Goal: Check status: Check status

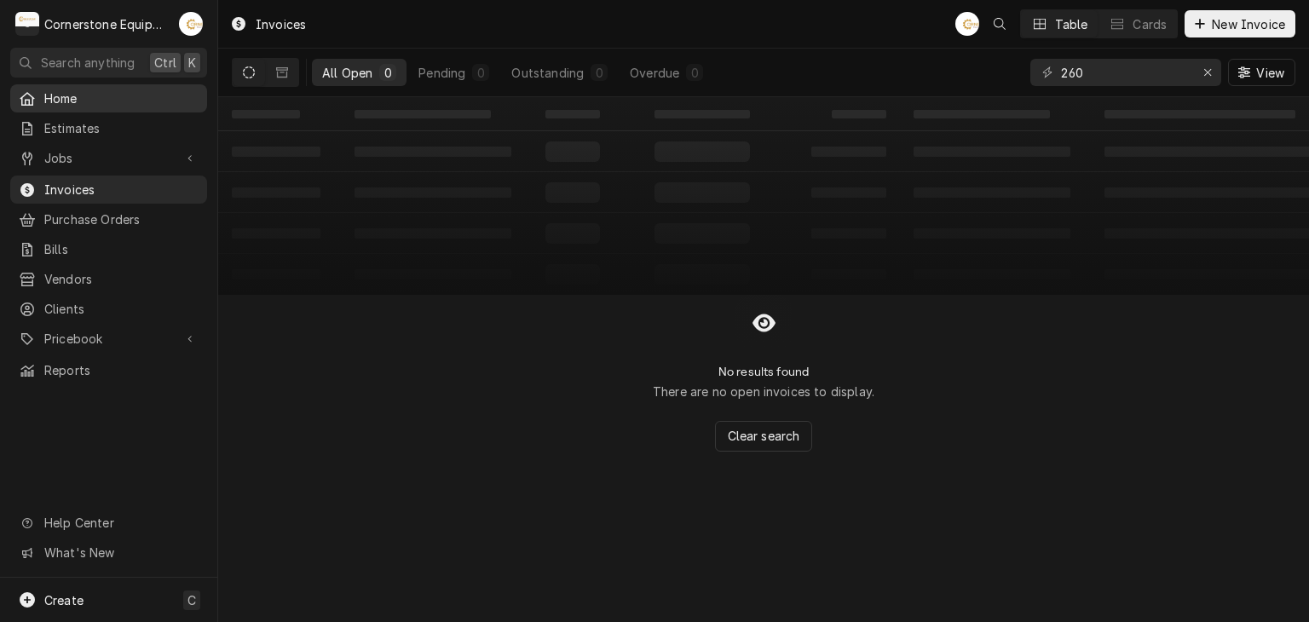
click at [88, 98] on span "Home" at bounding box center [121, 98] width 154 height 18
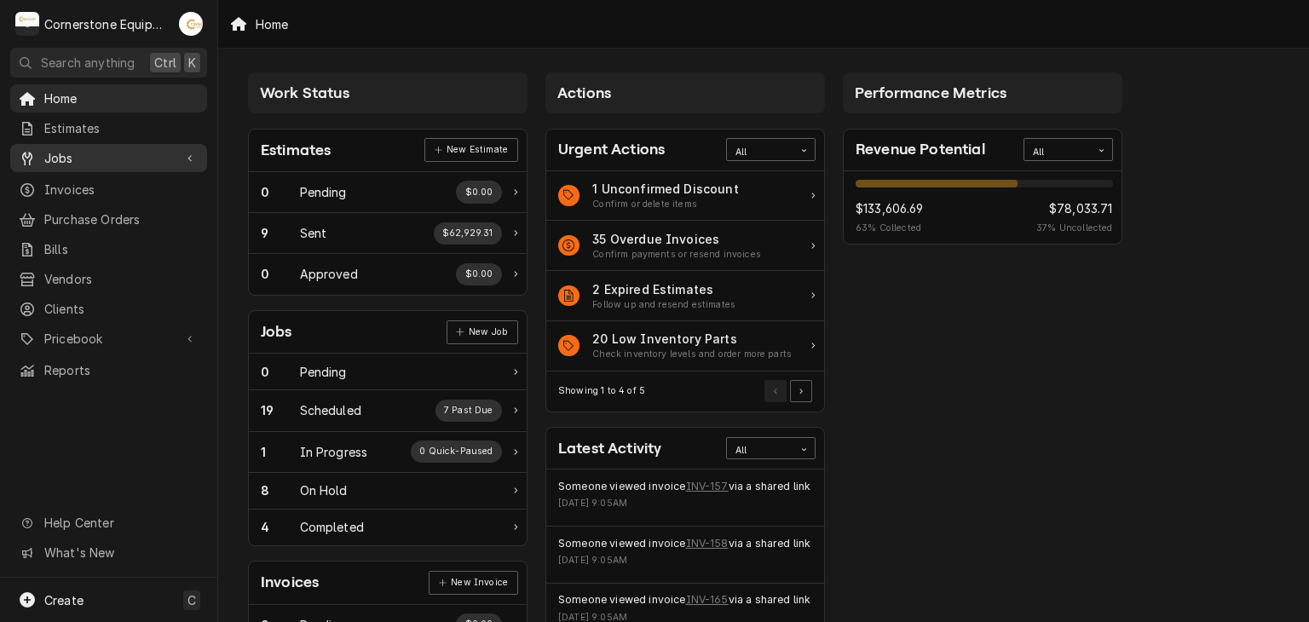
click at [86, 149] on span "Jobs" at bounding box center [108, 158] width 129 height 18
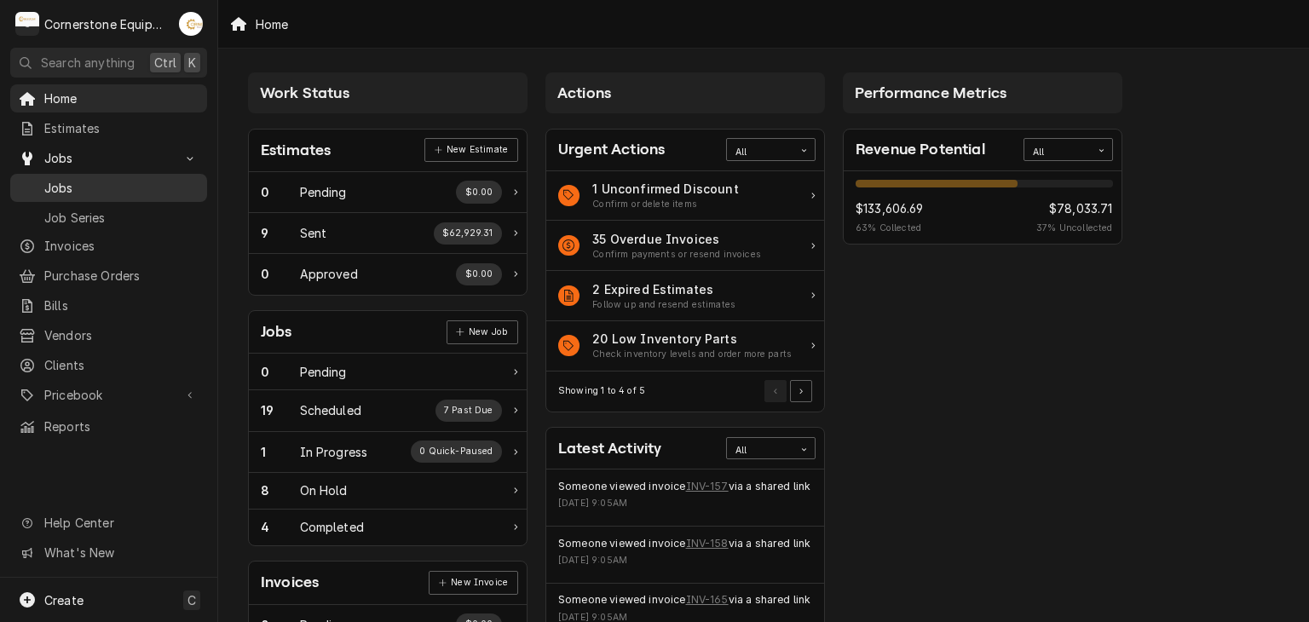
click at [82, 179] on span "Jobs" at bounding box center [121, 188] width 154 height 18
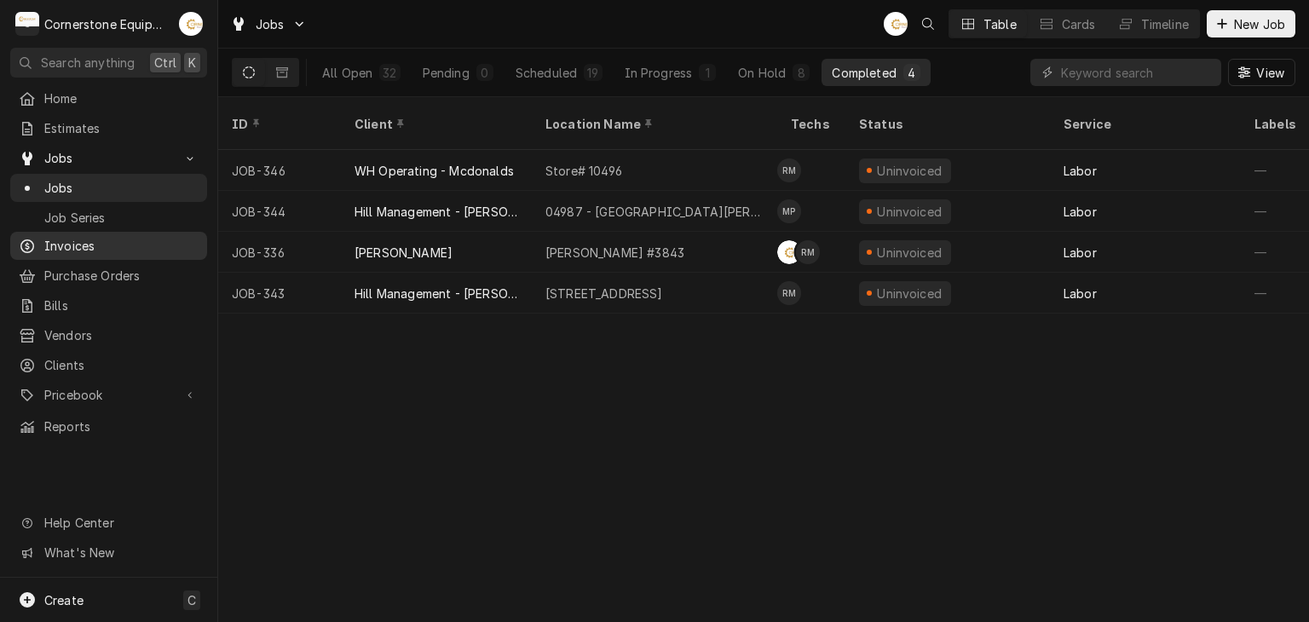
click at [106, 237] on span "Invoices" at bounding box center [121, 246] width 154 height 18
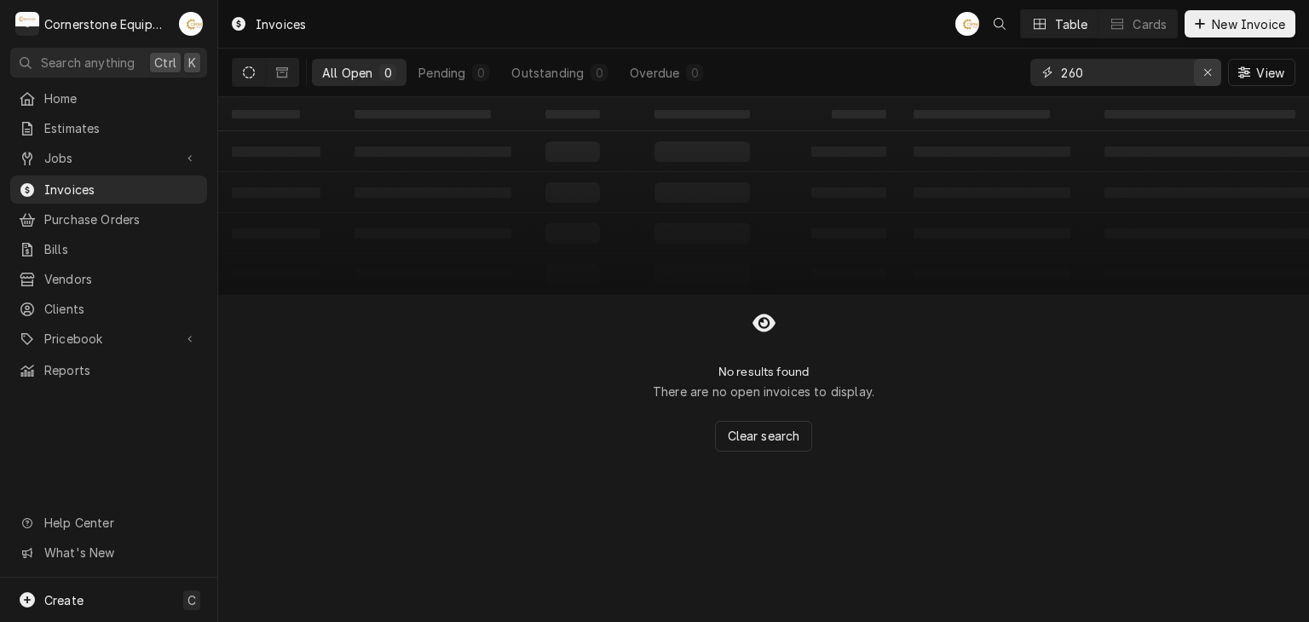
click at [1215, 69] on div "Erase input" at bounding box center [1207, 72] width 17 height 17
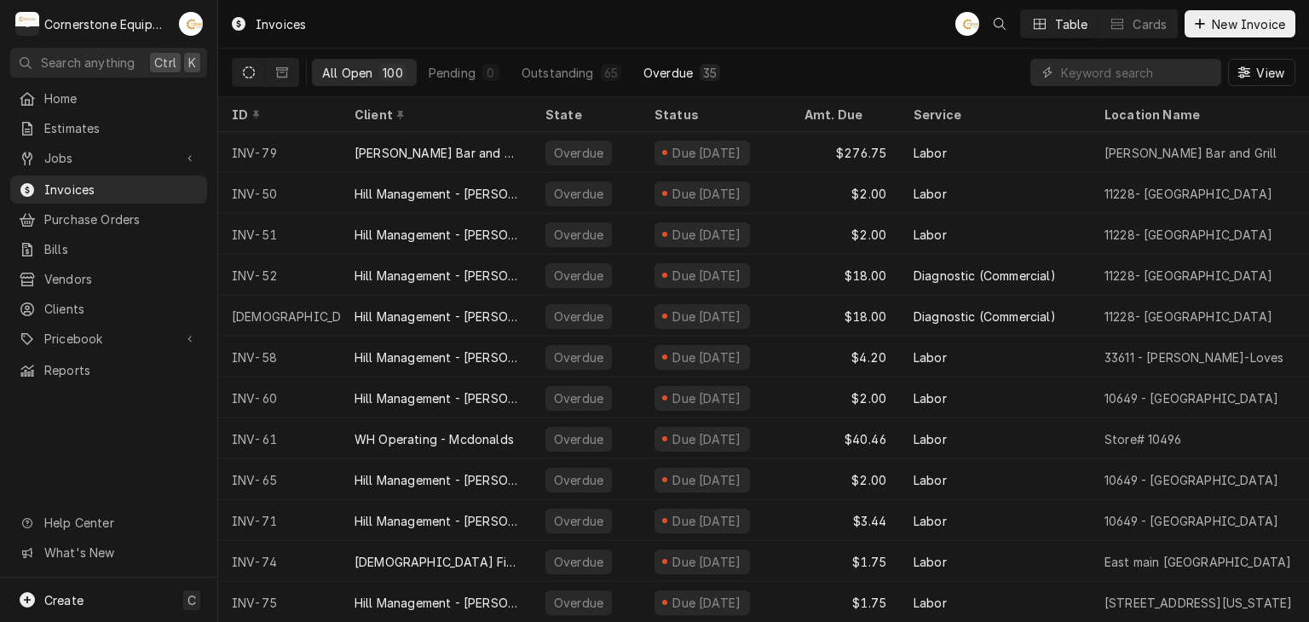
click at [668, 79] on div "Overdue" at bounding box center [667, 73] width 49 height 18
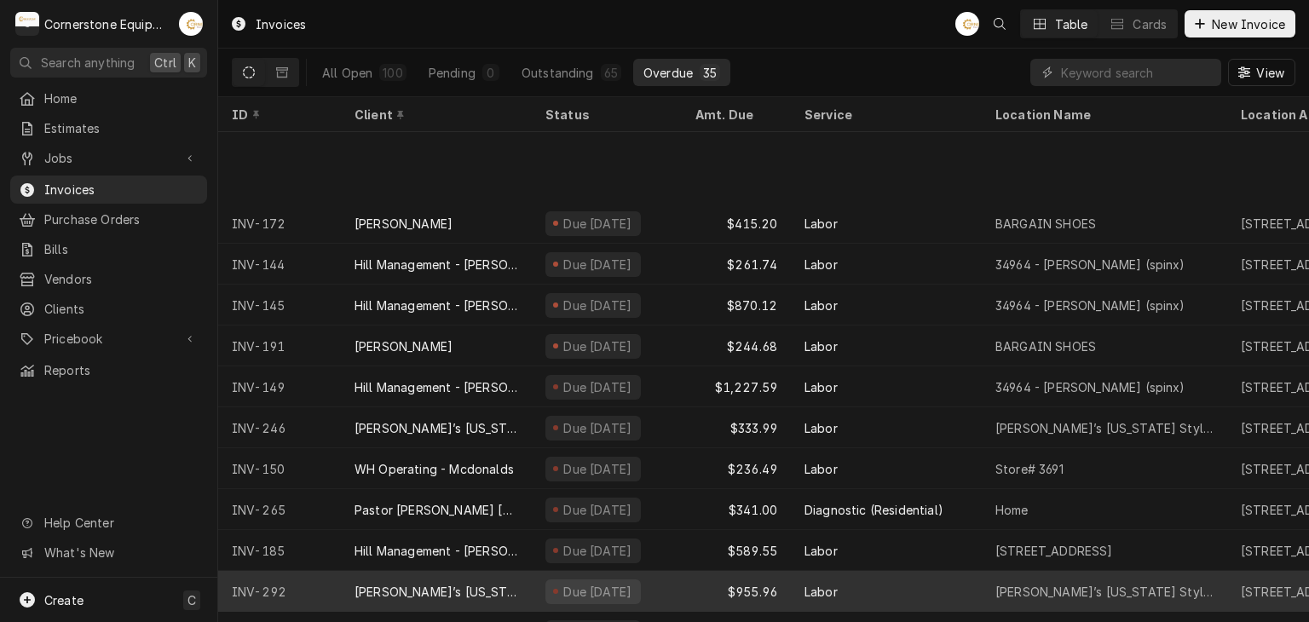
scroll to position [952, 0]
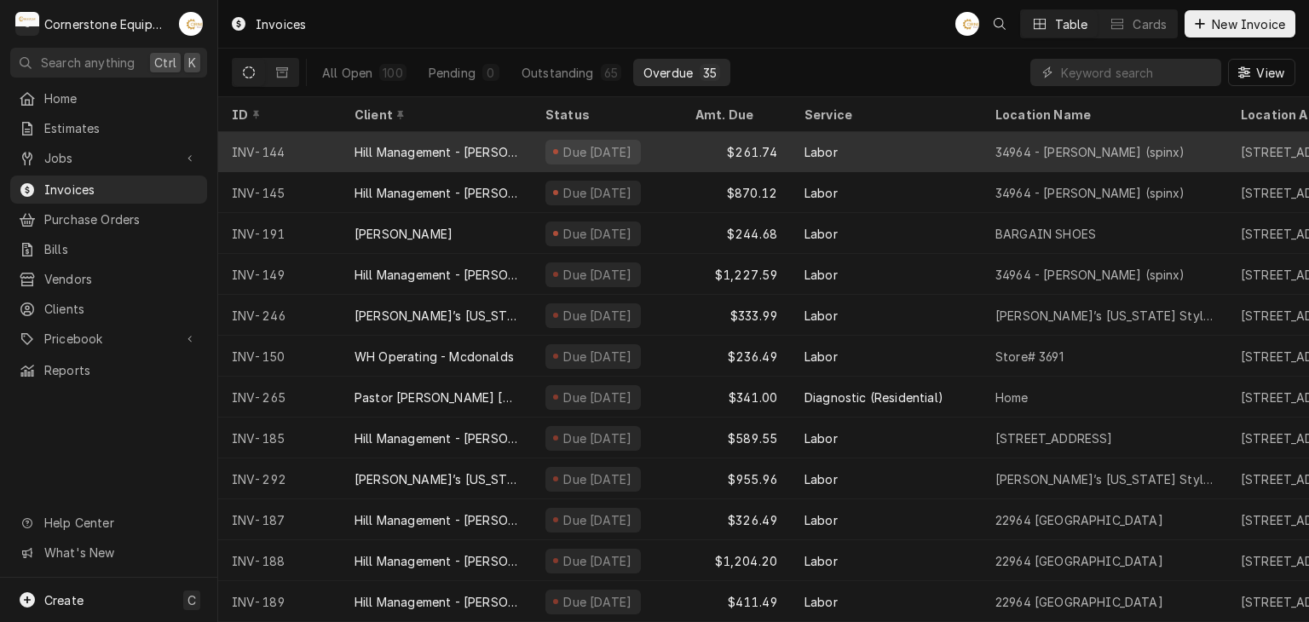
click at [641, 141] on div "Due 17 days ago" at bounding box center [592, 152] width 95 height 25
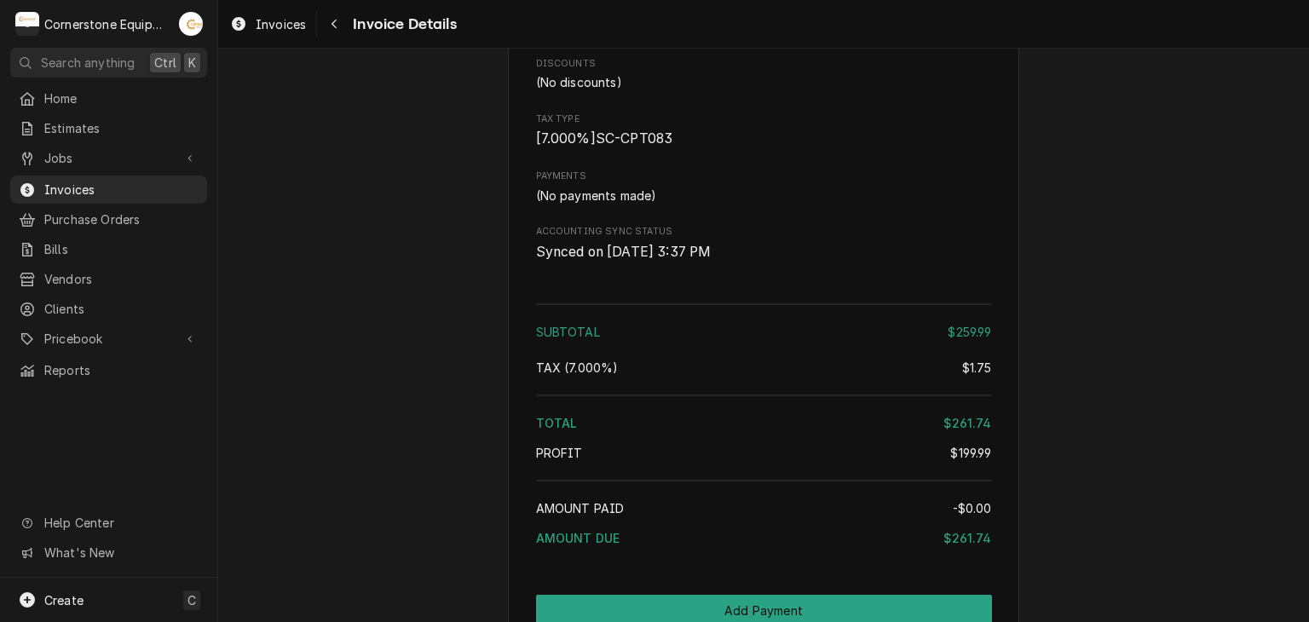
scroll to position [2207, 0]
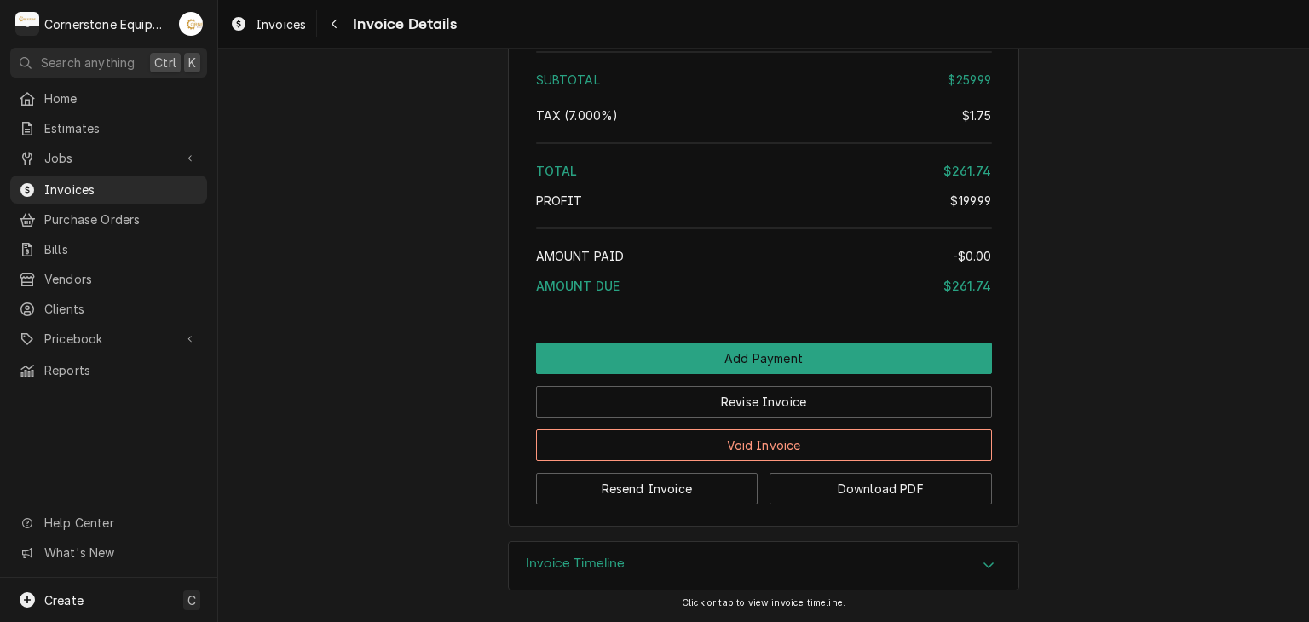
click at [542, 560] on h3 "Invoice Timeline" at bounding box center [576, 563] width 100 height 16
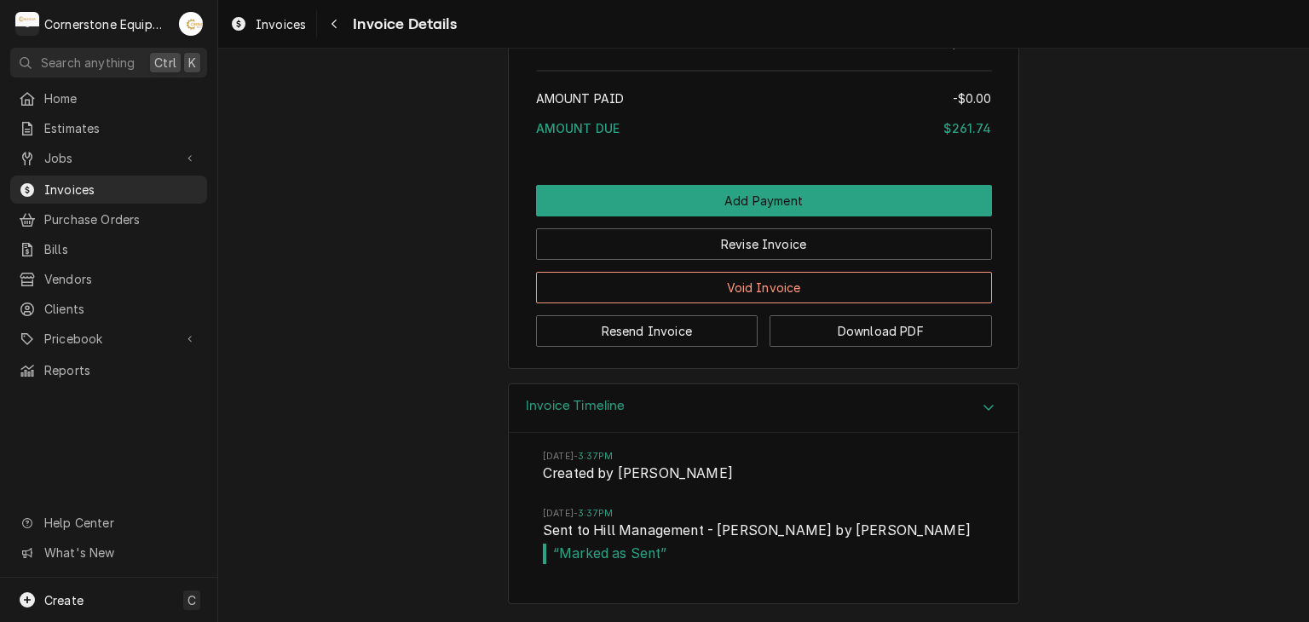
scroll to position [2365, 0]
click at [392, 25] on span "Invoice Details" at bounding box center [402, 24] width 108 height 23
click at [296, 28] on span "Invoices" at bounding box center [281, 24] width 50 height 18
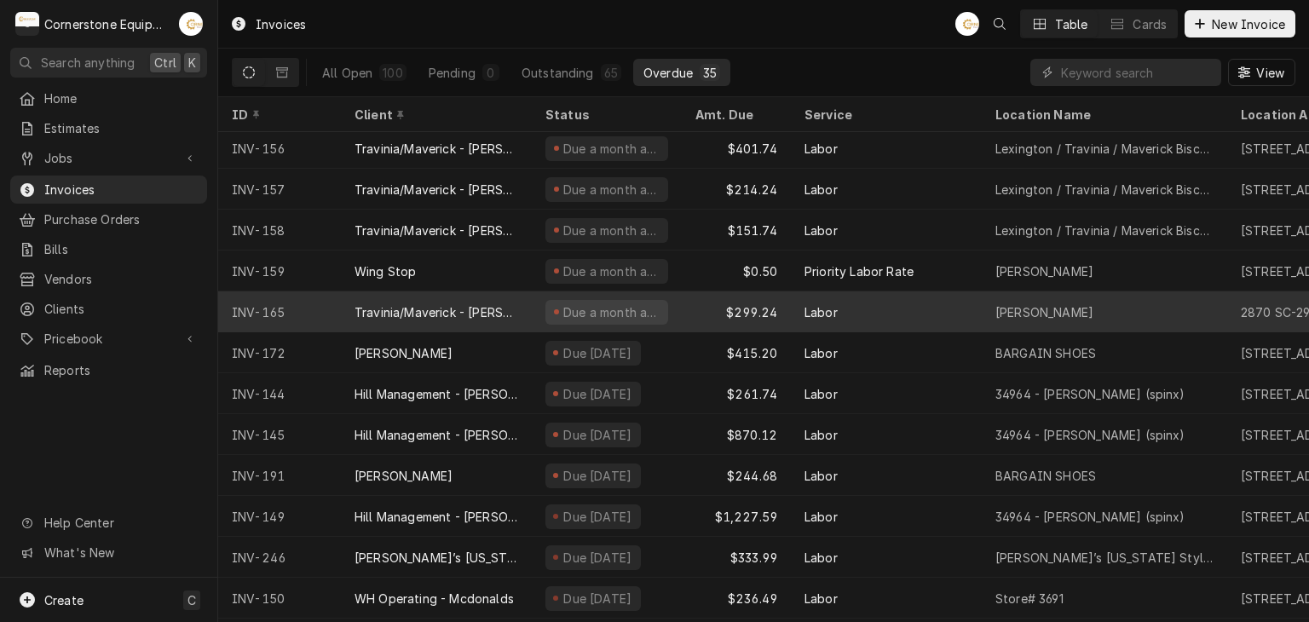
scroll to position [706, 0]
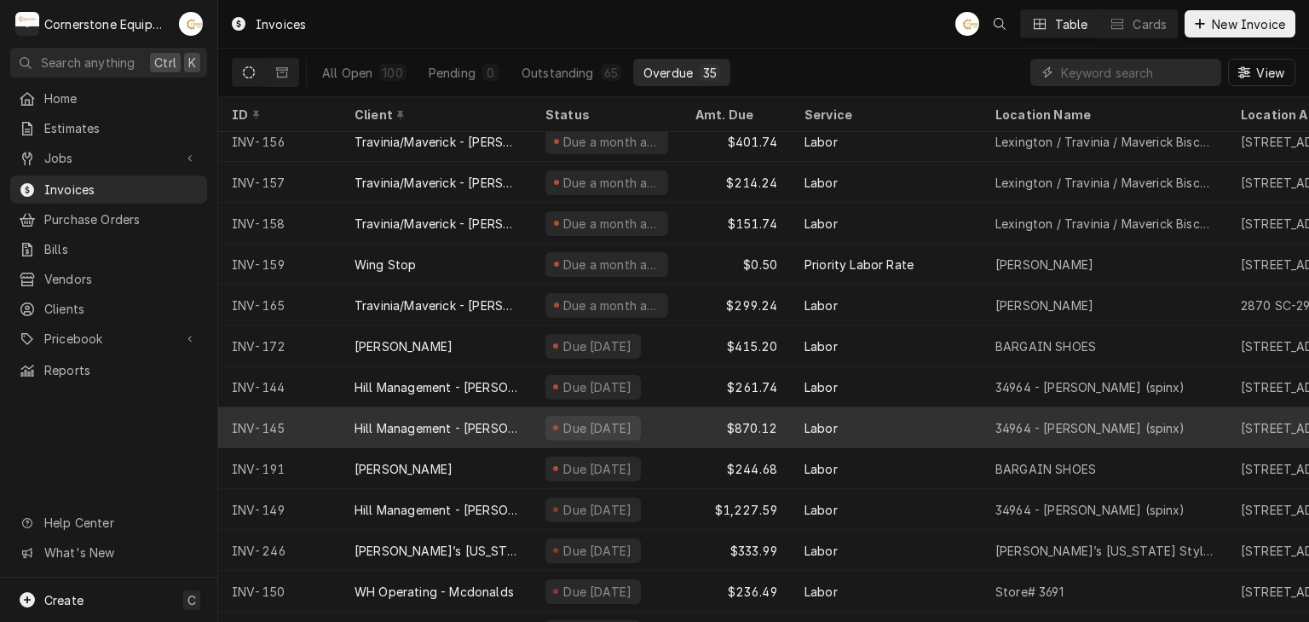
click at [717, 417] on div "$870.12" at bounding box center [736, 427] width 109 height 41
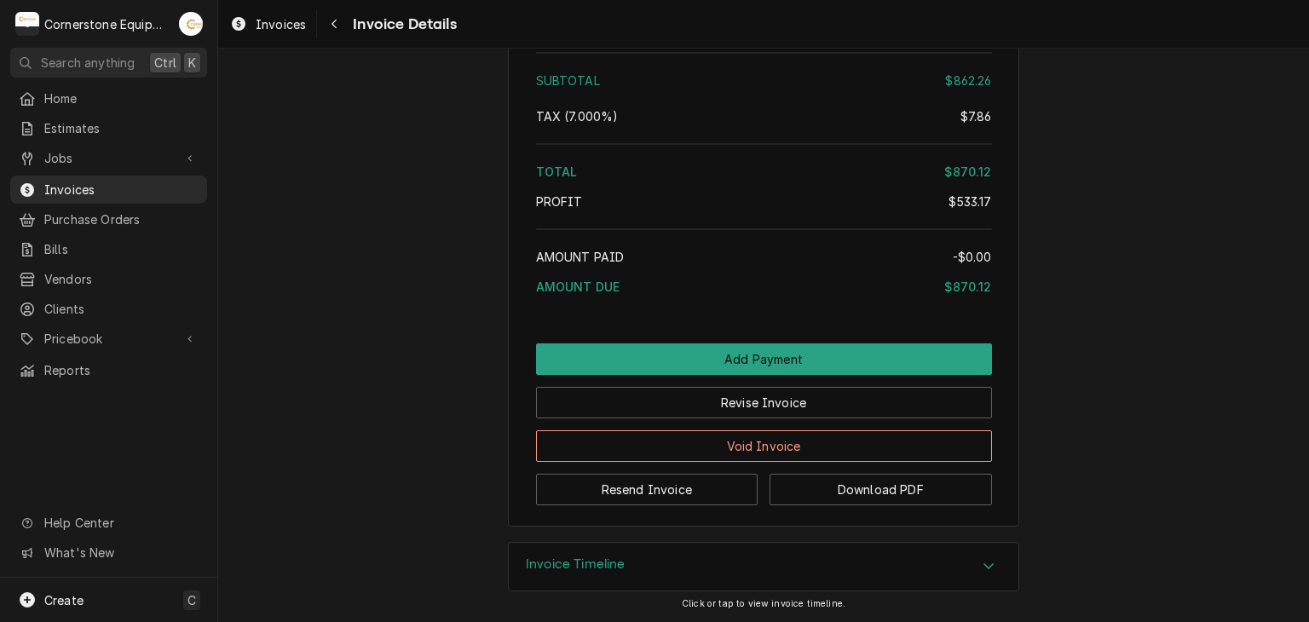
click at [623, 567] on div "Invoice Timeline" at bounding box center [763, 567] width 509 height 48
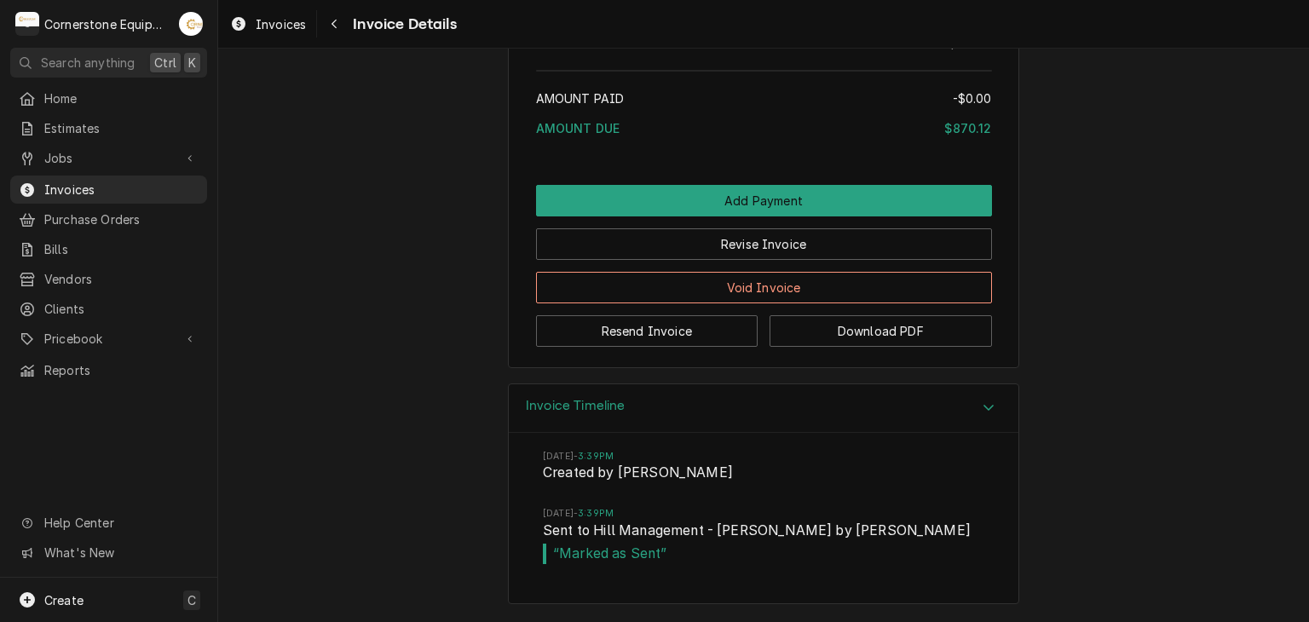
scroll to position [2798, 0]
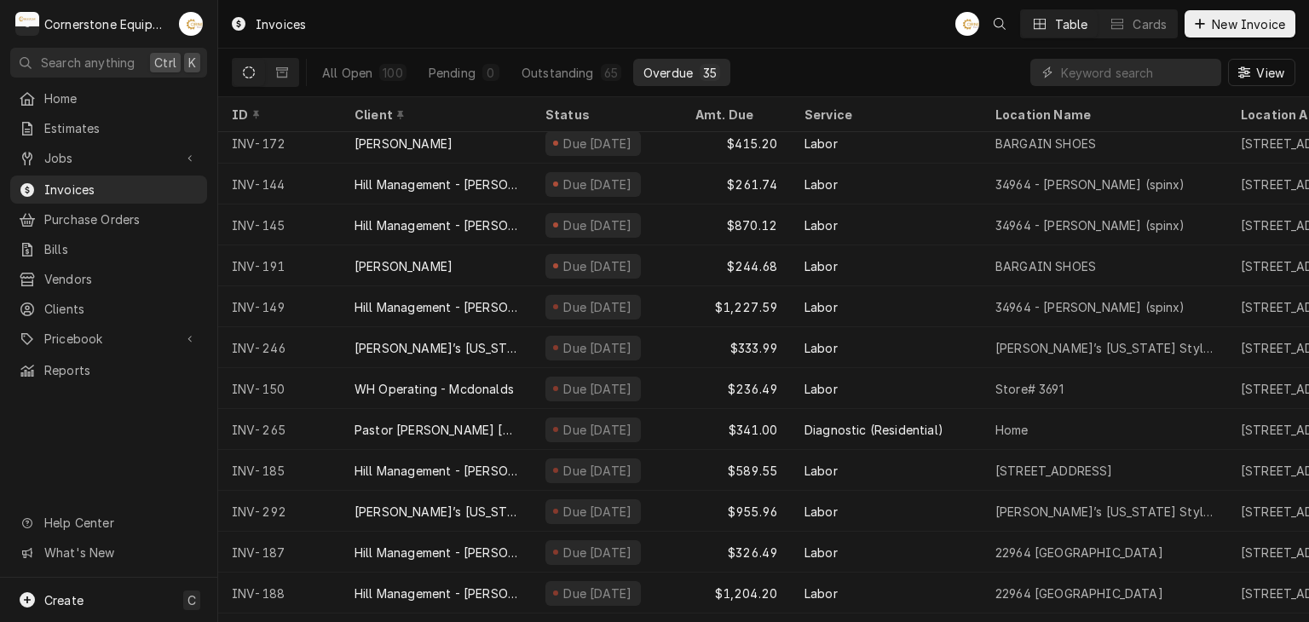
scroll to position [911, 0]
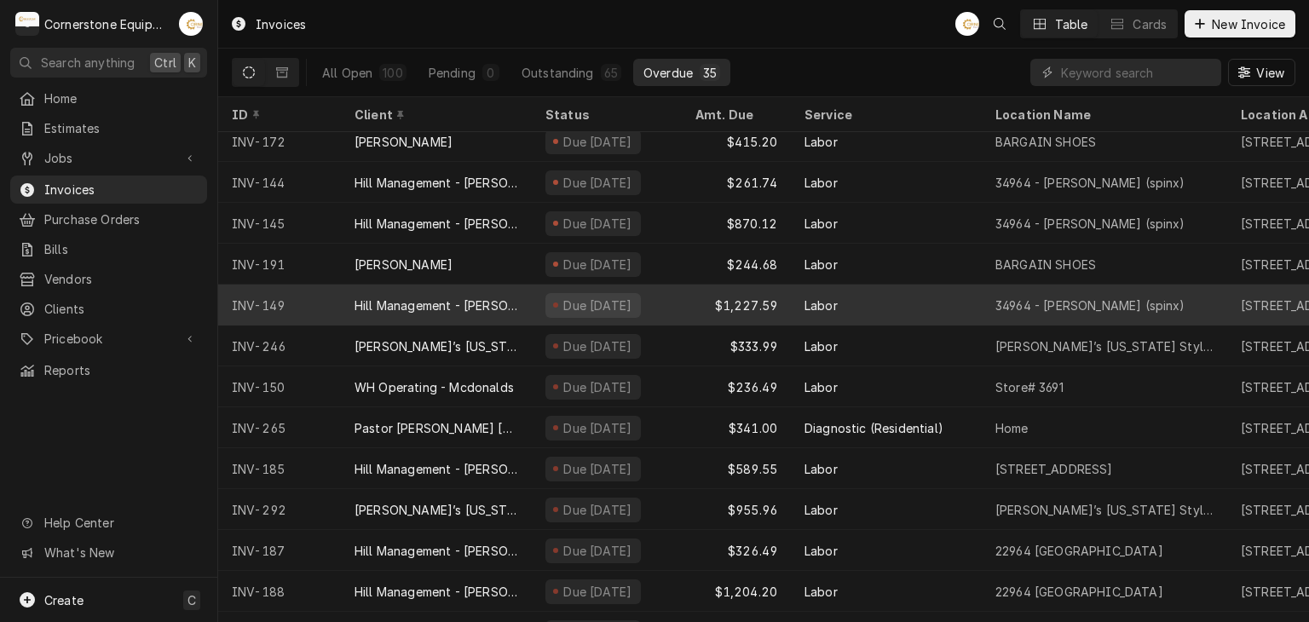
click at [428, 302] on div "Hill Management - [PERSON_NAME]" at bounding box center [436, 305] width 164 height 18
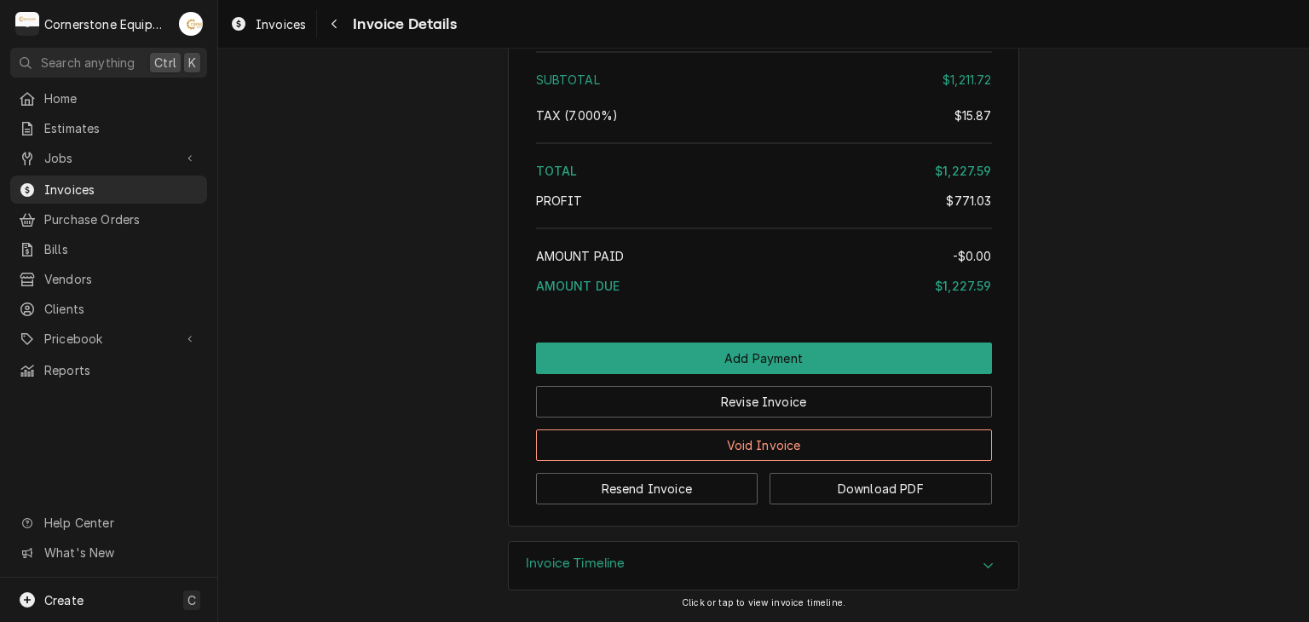
scroll to position [2832, 0]
click at [605, 561] on h3 "Invoice Timeline" at bounding box center [576, 563] width 100 height 16
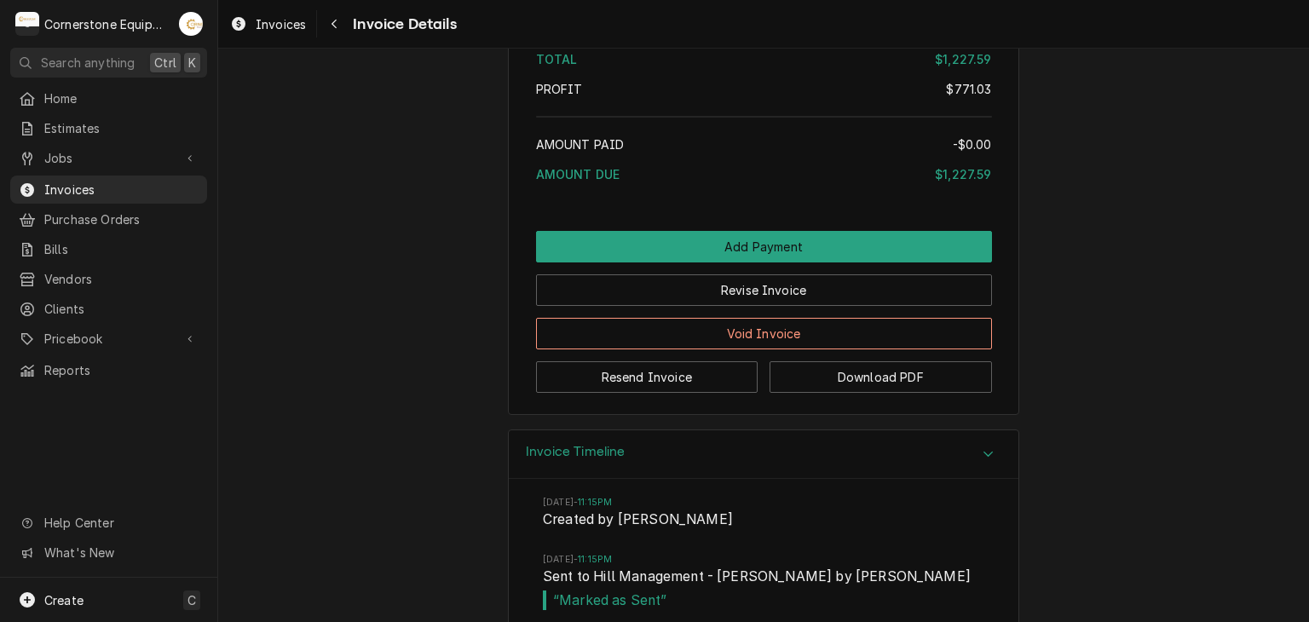
scroll to position [2989, 0]
